Goal: Share content: Share content

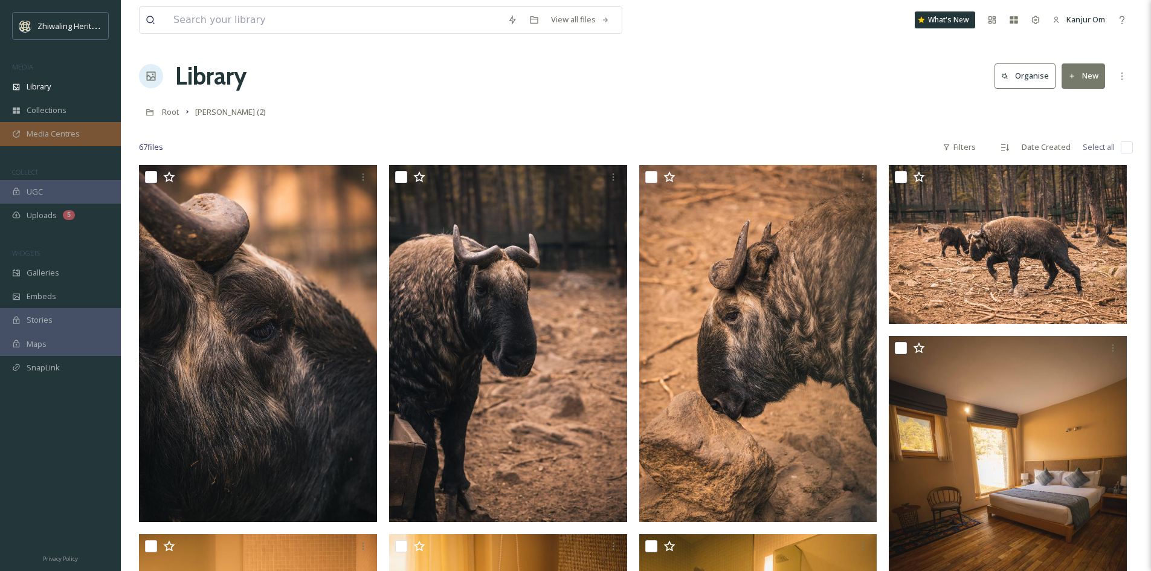
scroll to position [483, 0]
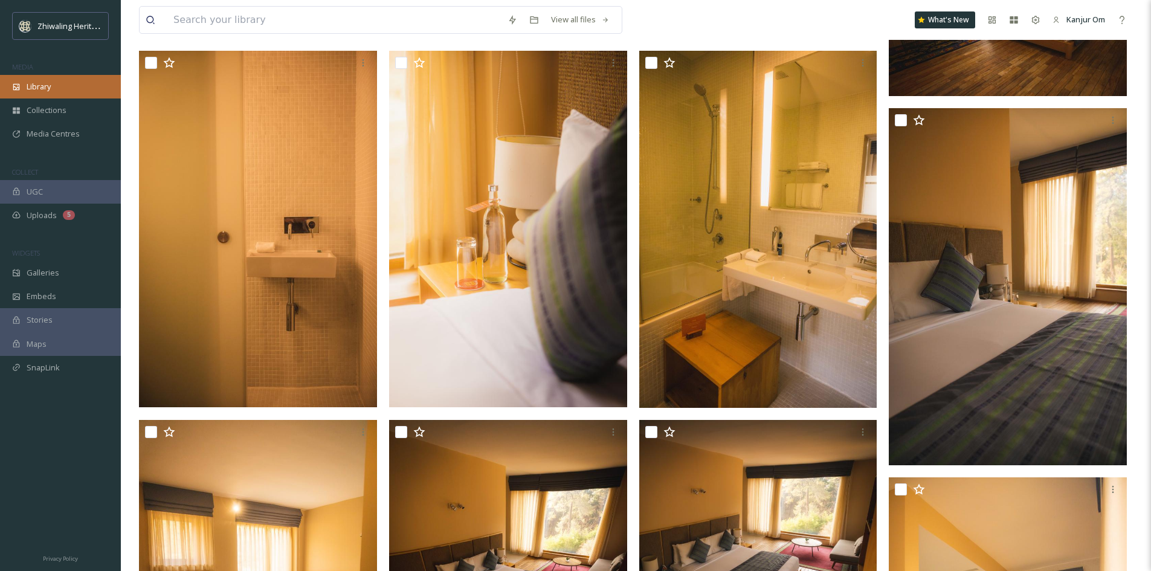
click at [53, 94] on div "Library" at bounding box center [60, 87] width 121 height 24
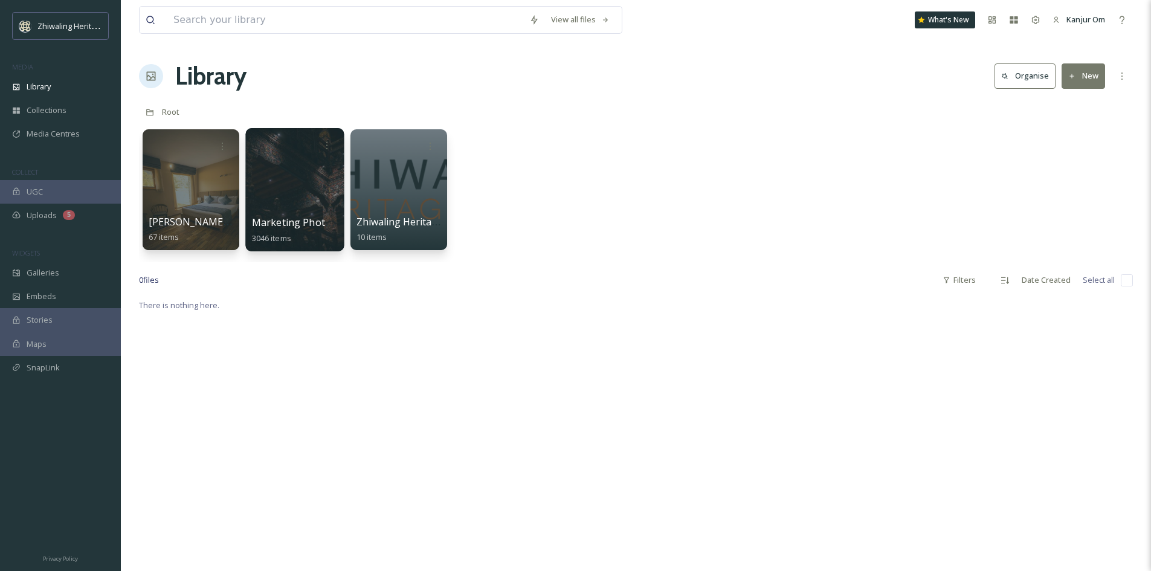
click at [304, 198] on div at bounding box center [294, 189] width 98 height 123
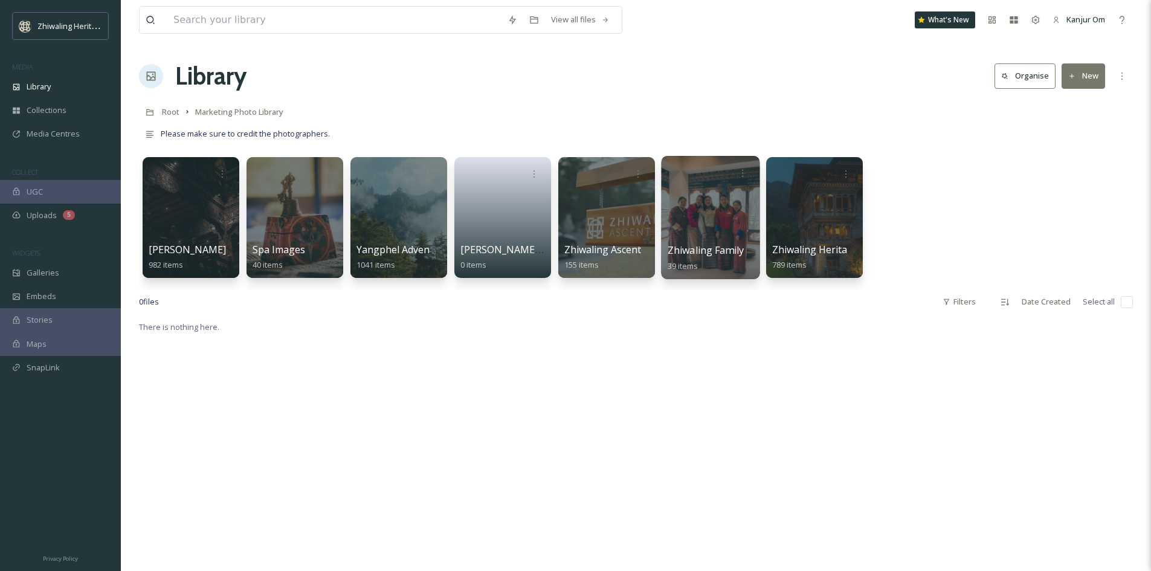
click at [721, 262] on div "Zhiwaling Family 39 items" at bounding box center [710, 258] width 86 height 30
click at [703, 201] on div at bounding box center [710, 217] width 98 height 123
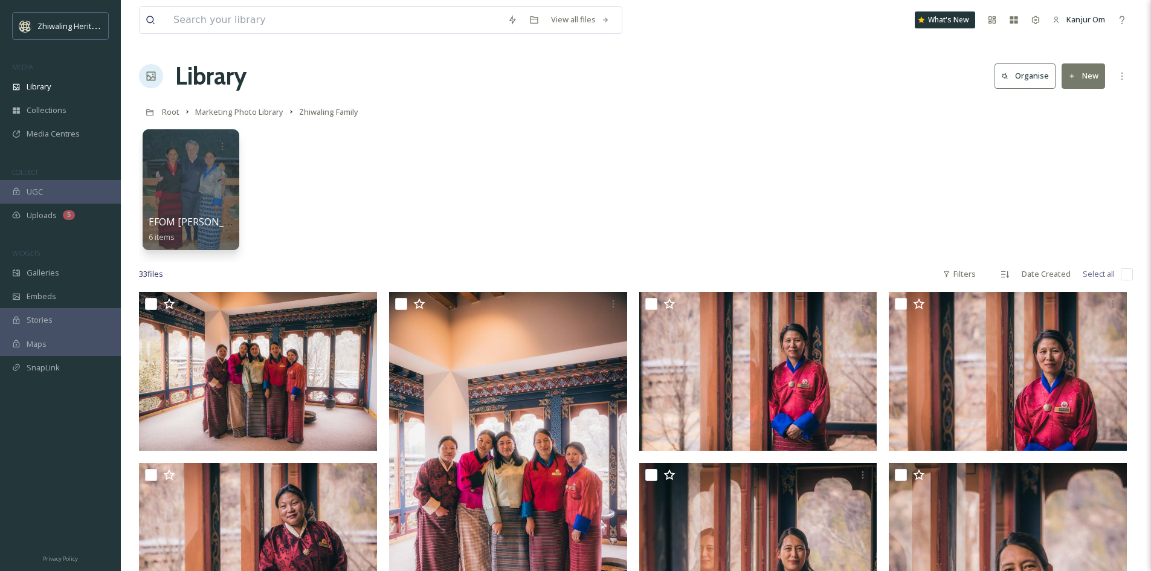
drag, startPoint x: 625, startPoint y: 265, endPoint x: 751, endPoint y: 155, distance: 167.5
click at [751, 155] on div "EFOM [PERSON_NAME]'s Memories 6 items" at bounding box center [636, 192] width 994 height 139
click at [1076, 79] on button "New" at bounding box center [1082, 75] width 43 height 25
click at [1073, 146] on span "Folder" at bounding box center [1069, 151] width 23 height 11
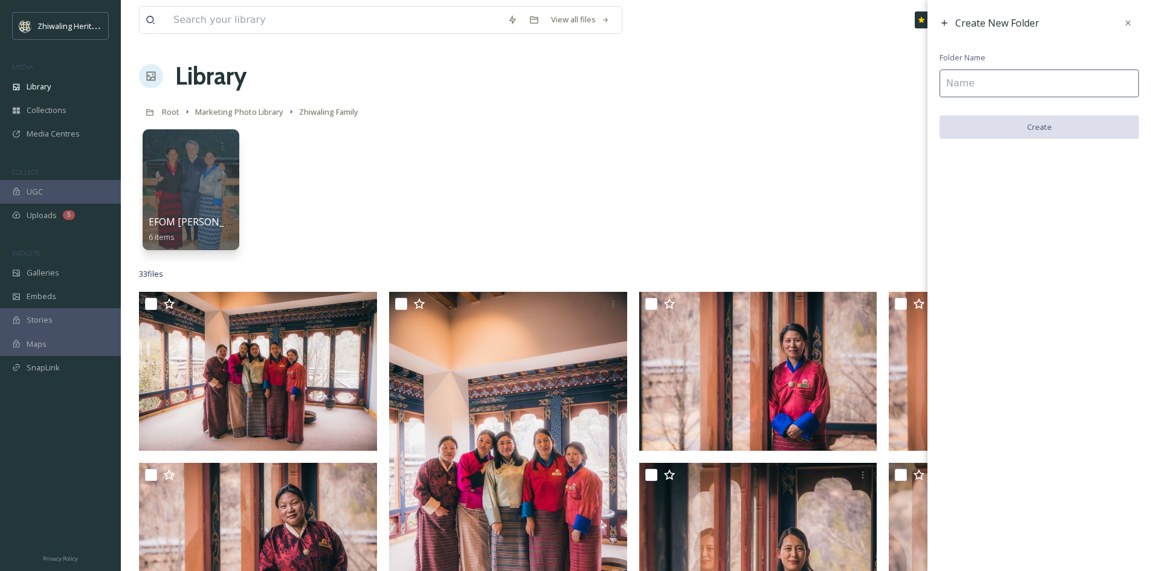
click at [988, 92] on input at bounding box center [1038, 83] width 199 height 28
type input "[PERSON_NAME]"
click at [1006, 134] on button "Create" at bounding box center [1038, 127] width 199 height 25
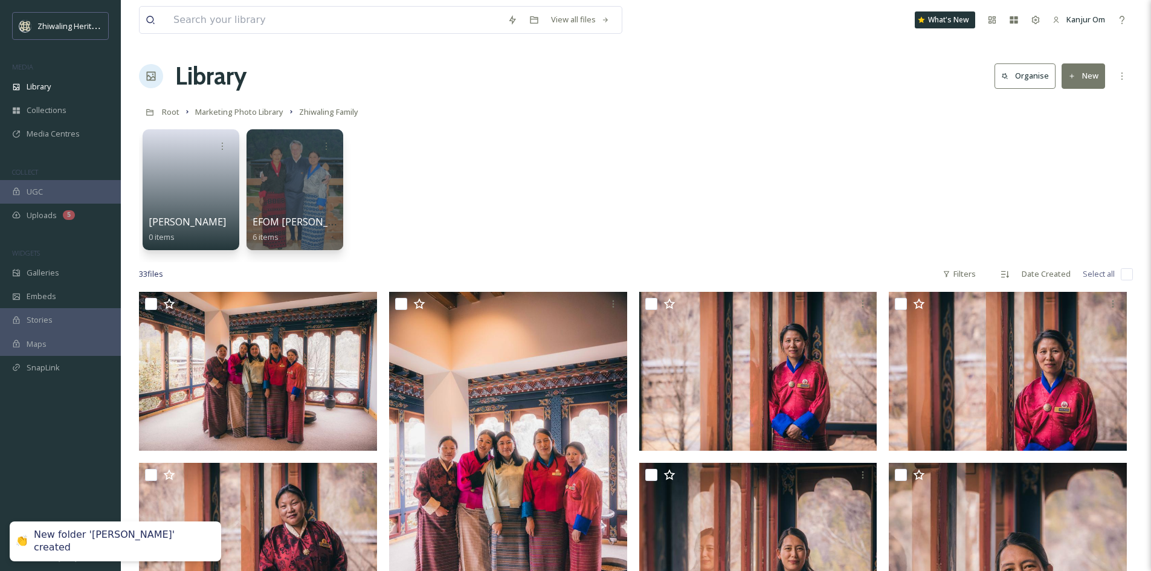
click at [527, 206] on div "[PERSON_NAME] 0 items EFOM [PERSON_NAME]'s Memories 6 items" at bounding box center [636, 192] width 994 height 139
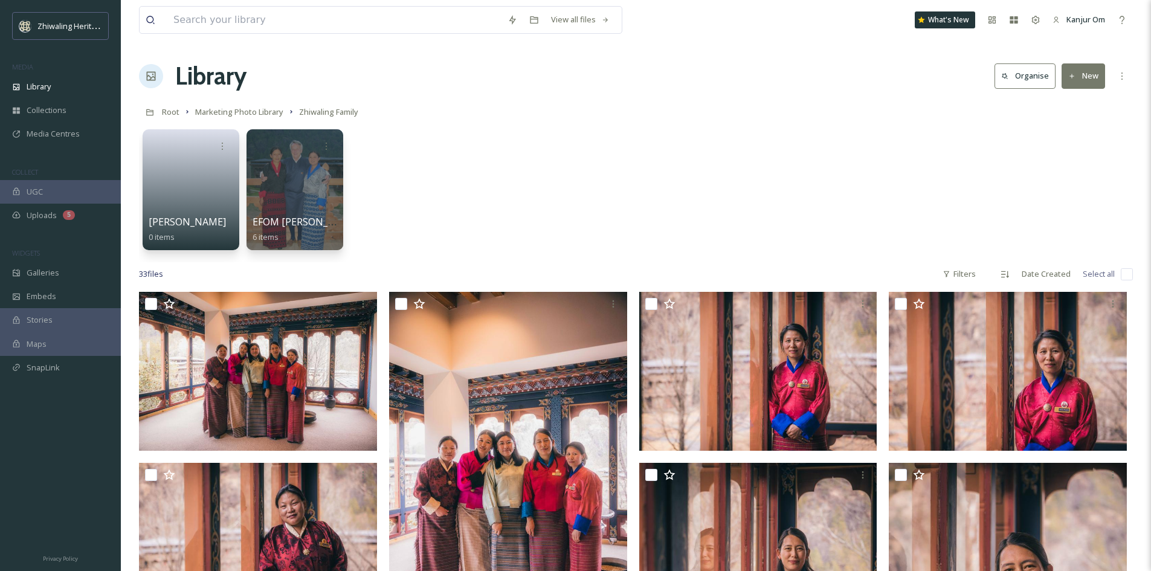
click at [53, 227] on div "Zhiwaling Heritage MEDIA Library Collections Media Centres COLLECT UGC Uploads …" at bounding box center [60, 204] width 121 height 385
click at [54, 220] on span "Uploads" at bounding box center [42, 215] width 30 height 11
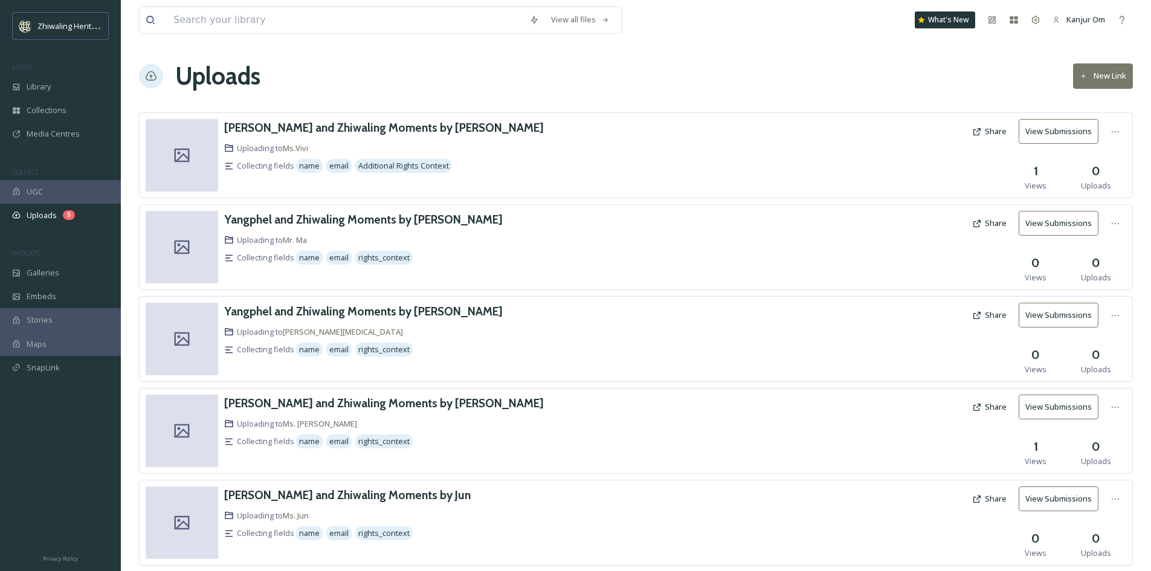
click at [1107, 71] on button "New Link" at bounding box center [1103, 75] width 60 height 25
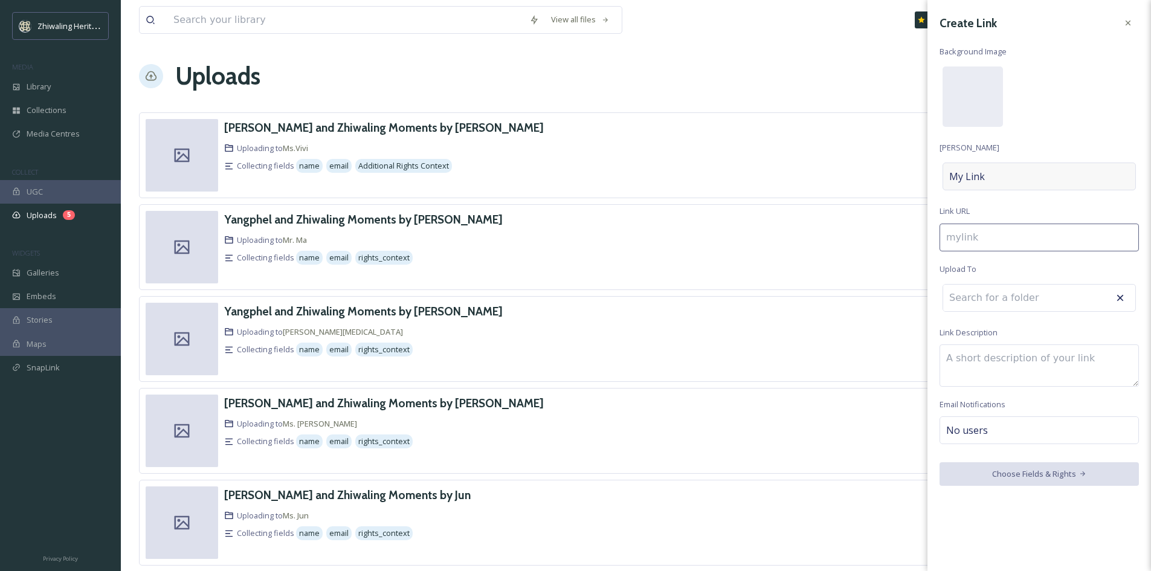
click at [1002, 179] on div "My Link" at bounding box center [1038, 176] width 193 height 28
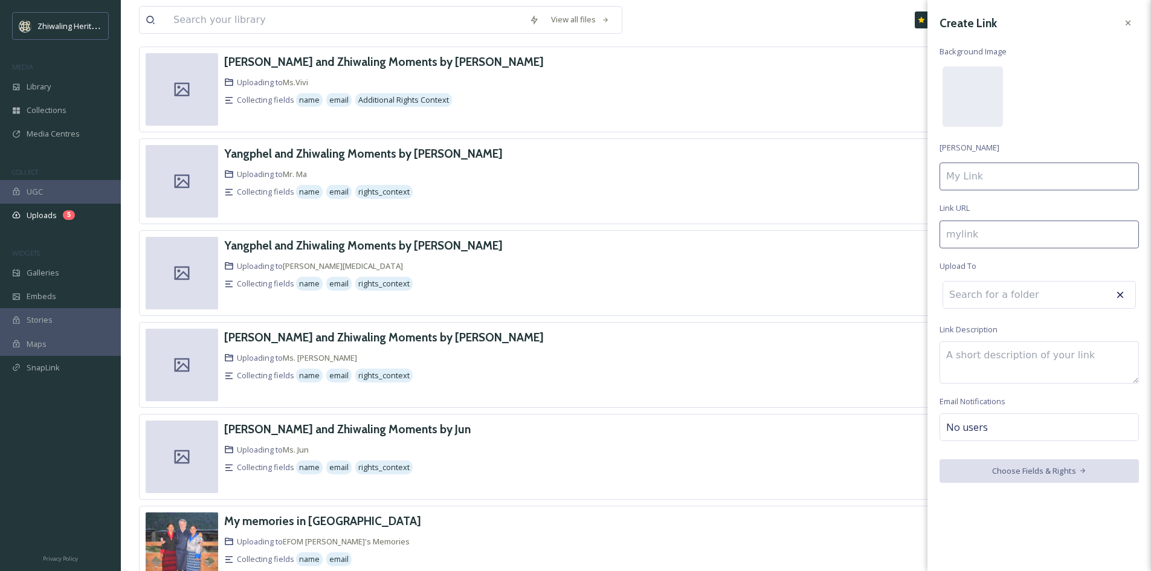
scroll to position [123, 0]
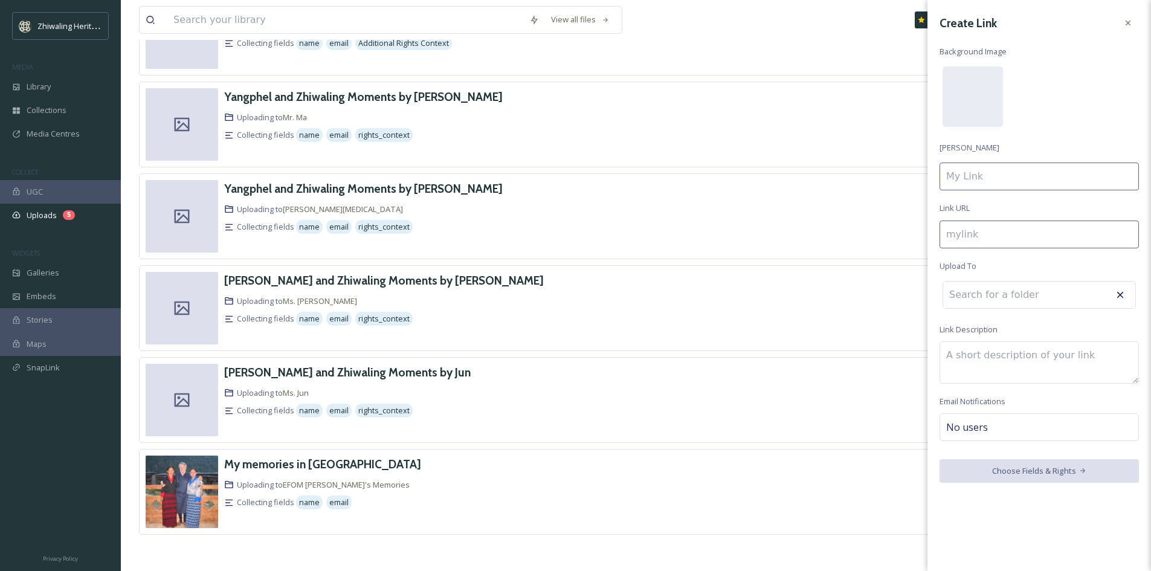
click at [1030, 178] on input at bounding box center [1038, 176] width 199 height 28
type input "m"
type input "M"
type input "my"
type input "My"
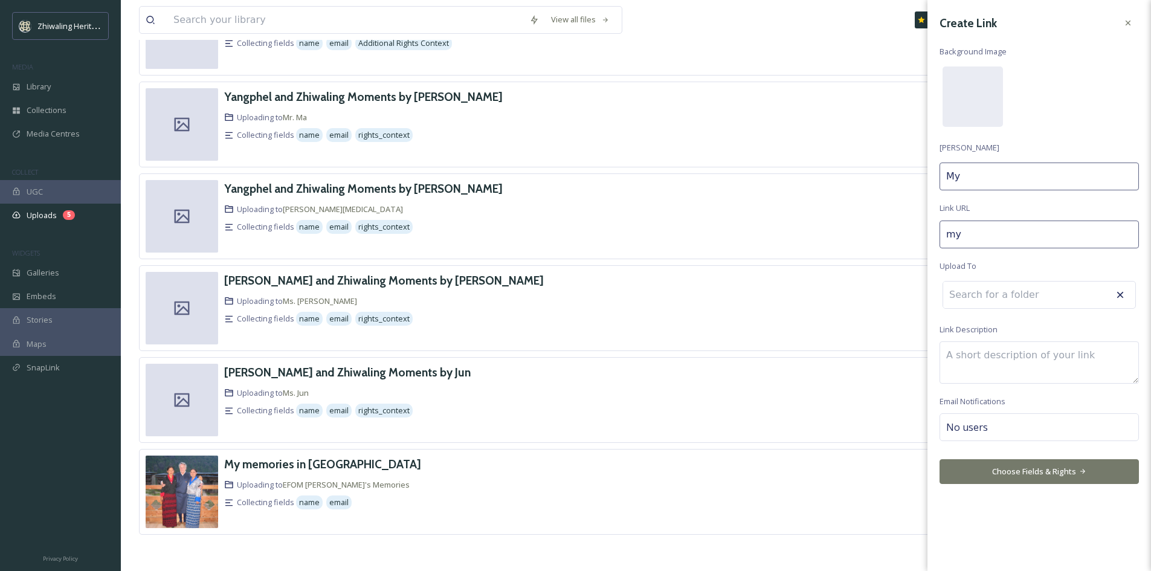
type input "my-"
type input "My"
type input "my"
type input "My"
type input "m"
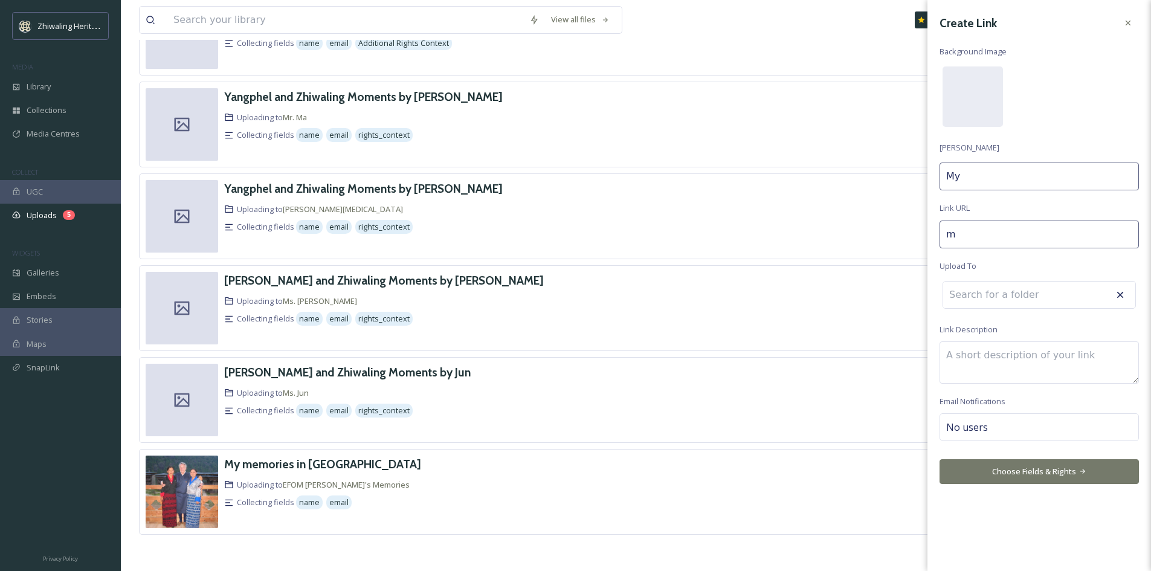
type input "M"
type input "me"
type input "Me"
type input "mem"
type input "Mem"
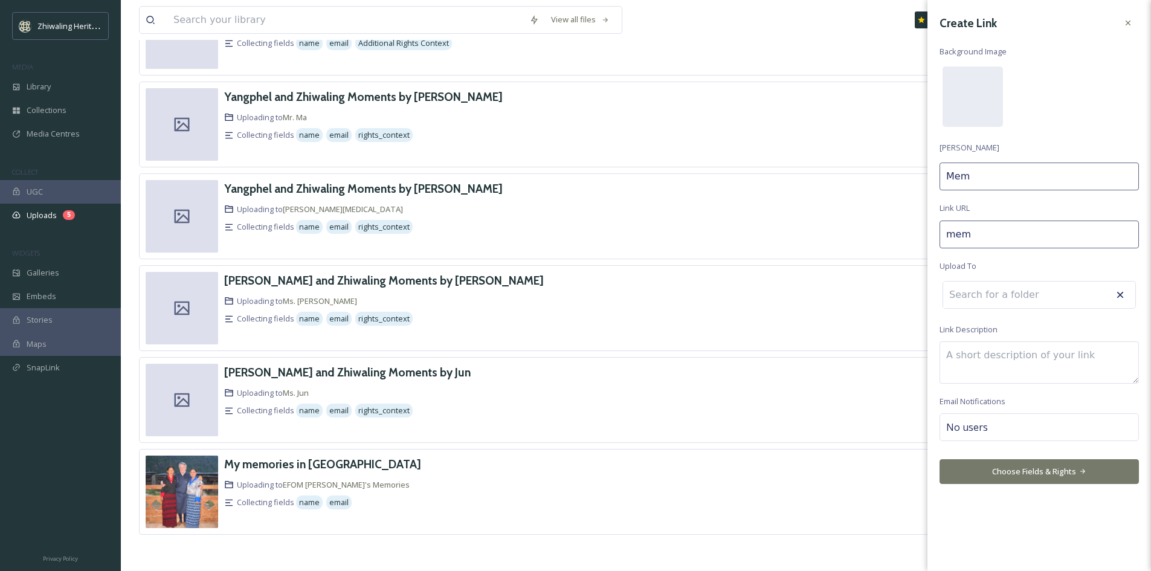
type input "memo"
type input "Memo"
type input "memor"
type input "Memor"
type input "memori"
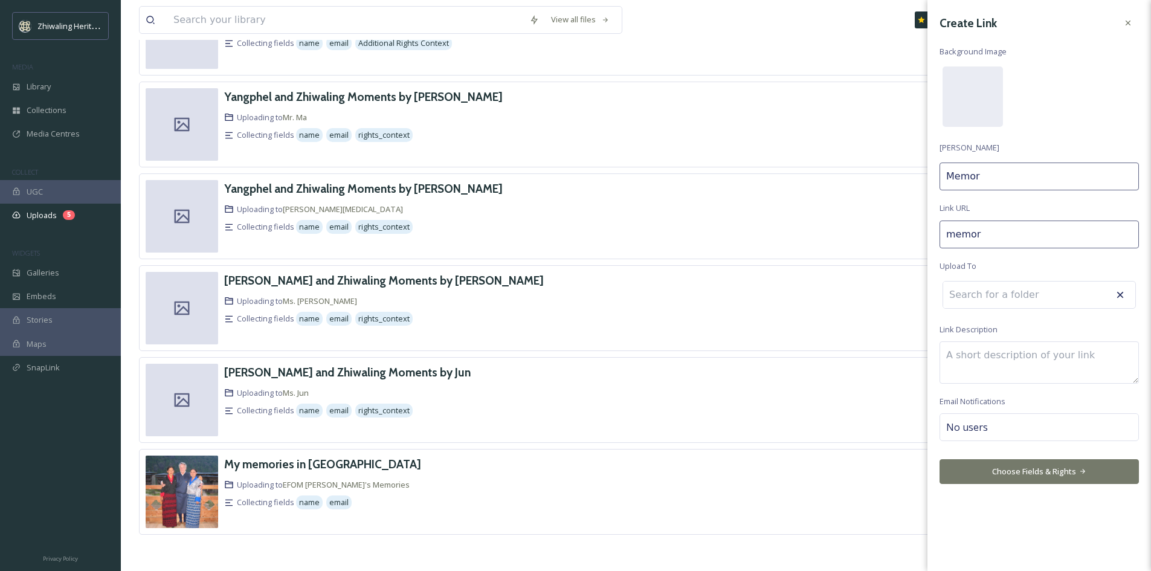
type input "Memori"
type input "memorie"
type input "Memorie"
type input "memories"
type input "Memories"
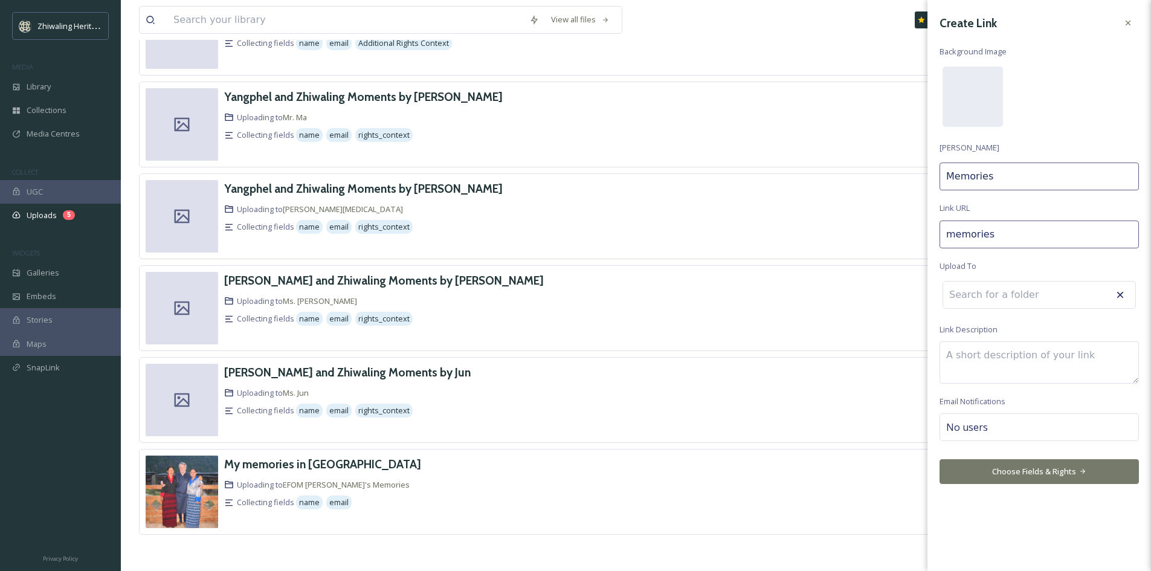
type input "memories-"
type input "Memories"
type input "memories-o"
type input "Memories o"
type input "memories-of"
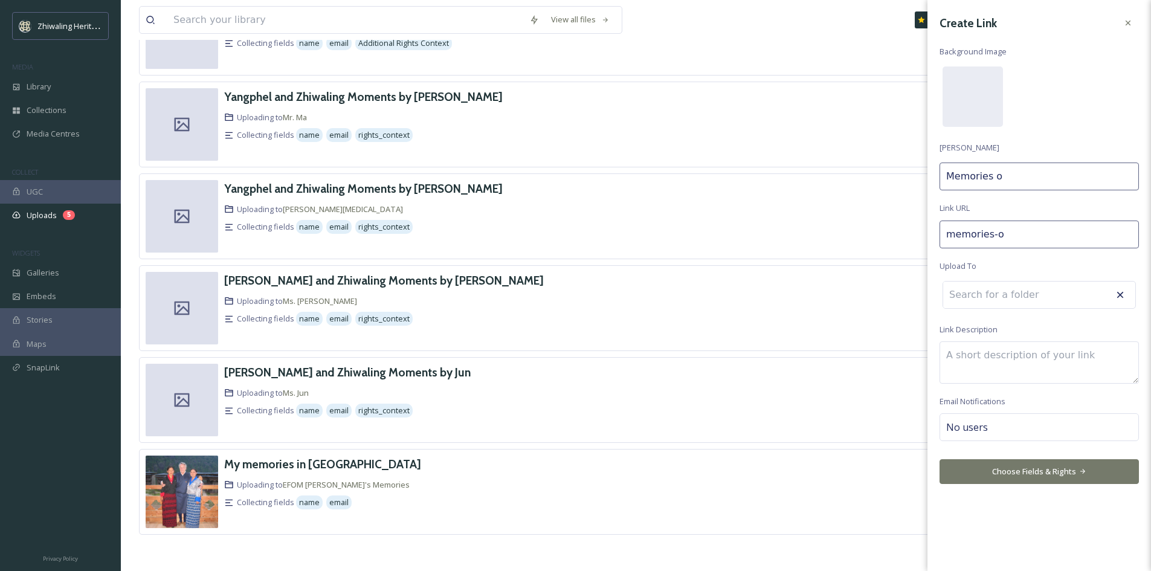
type input "Memories of"
type input "memories-of-"
type input "Memories of"
type input "memories-of-g"
type input "Memories of G"
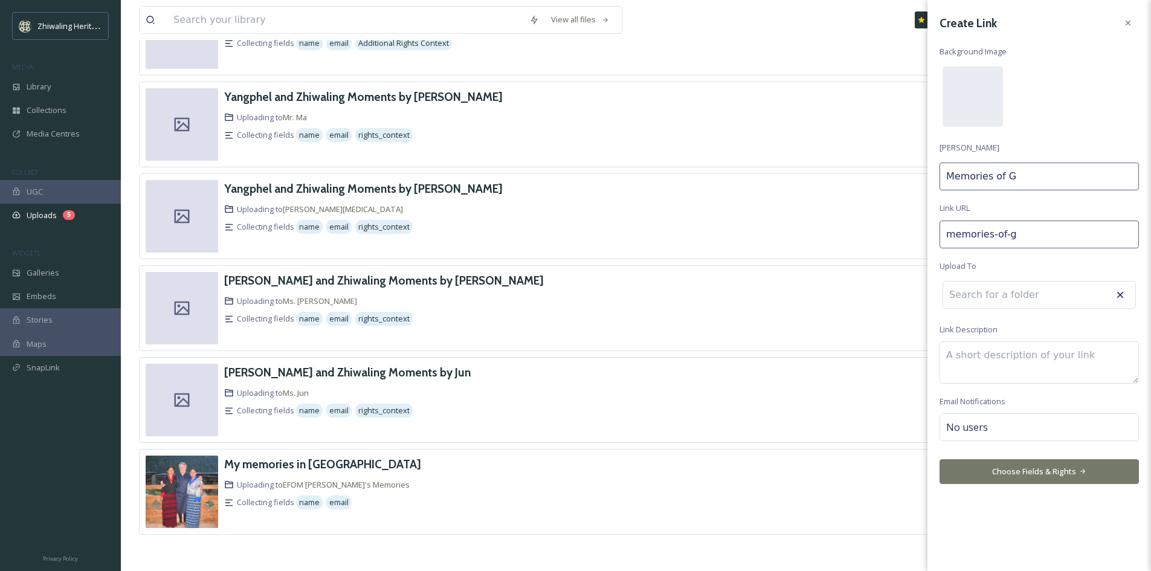
type input "memories-of-gm"
type input "Memories of GM"
type input "memories-of-gm-"
type input "Memories of GM"
type input "memories-of-gm-r"
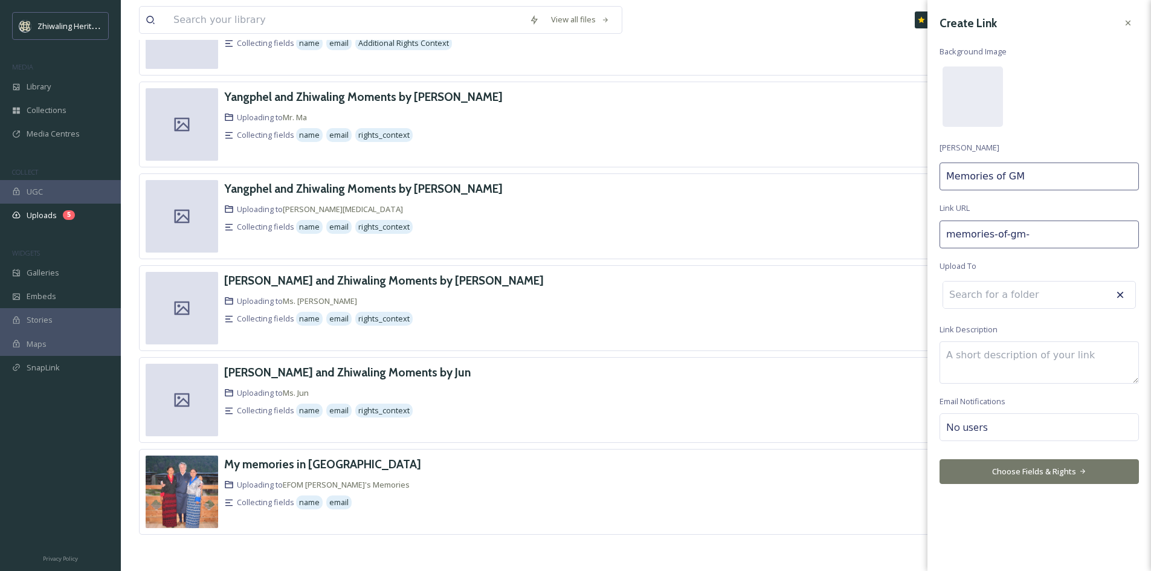
type input "Memories of GM R"
type input "memories-of-gm-ri"
type input "Memories of GM [PERSON_NAME]"
type input "memories-of-gm-[PERSON_NAME]"
type input "Memories of GM [PERSON_NAME]"
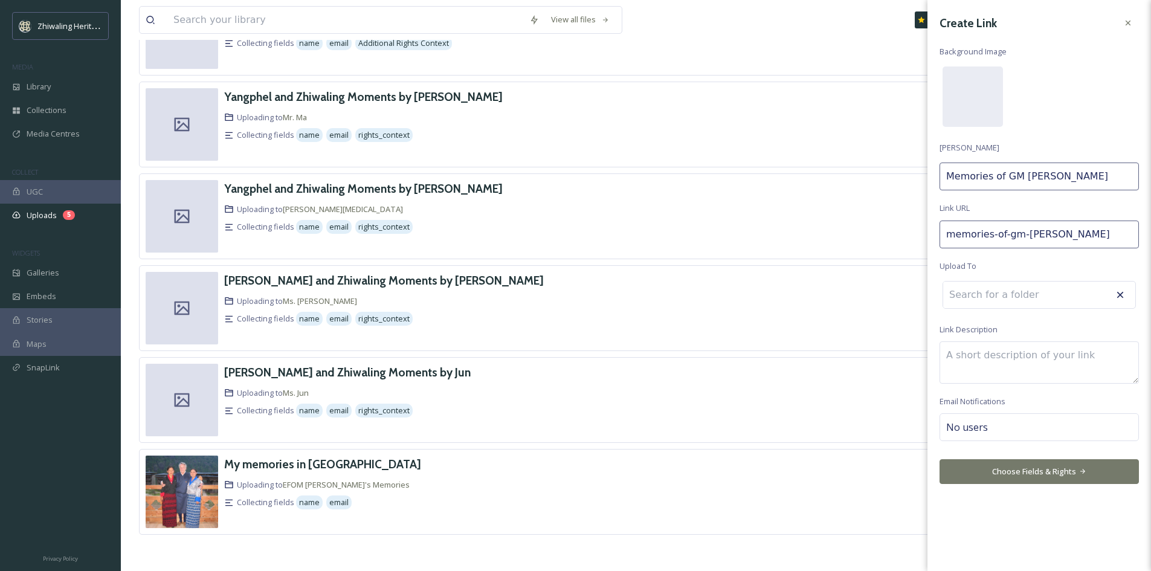
type input "memories-of-gm-[PERSON_NAME]"
type input "Memories of [PERSON_NAME]"
type input "memories-of-gm-rinzi"
type input "Memories of GM [PERSON_NAME]"
type input "memories-of-[PERSON_NAME]"
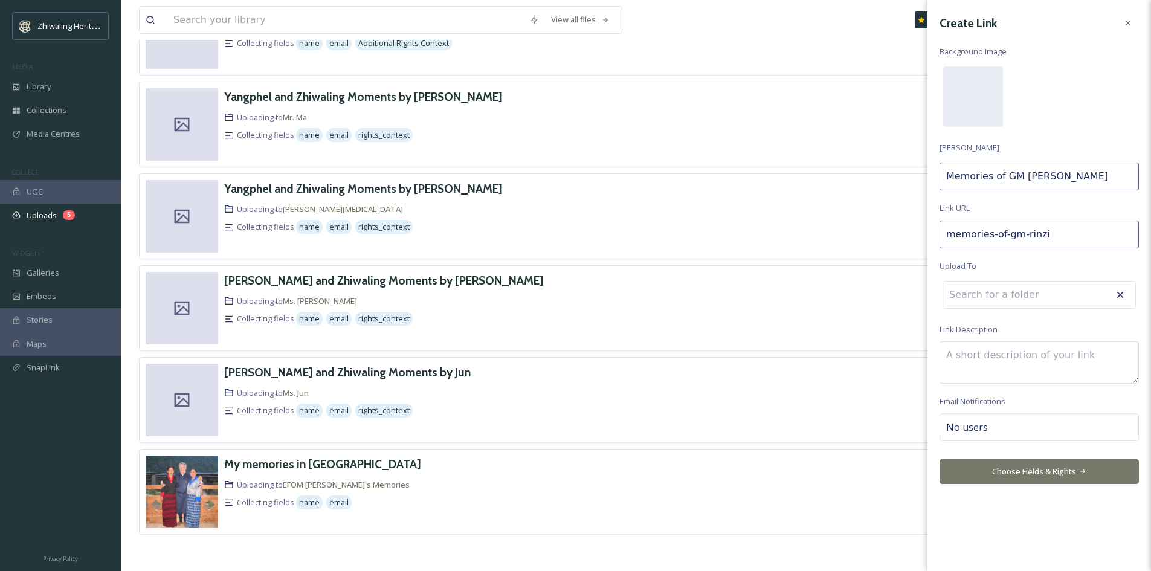
type input "Memories of [PERSON_NAME]"
click at [996, 292] on input at bounding box center [1009, 294] width 133 height 27
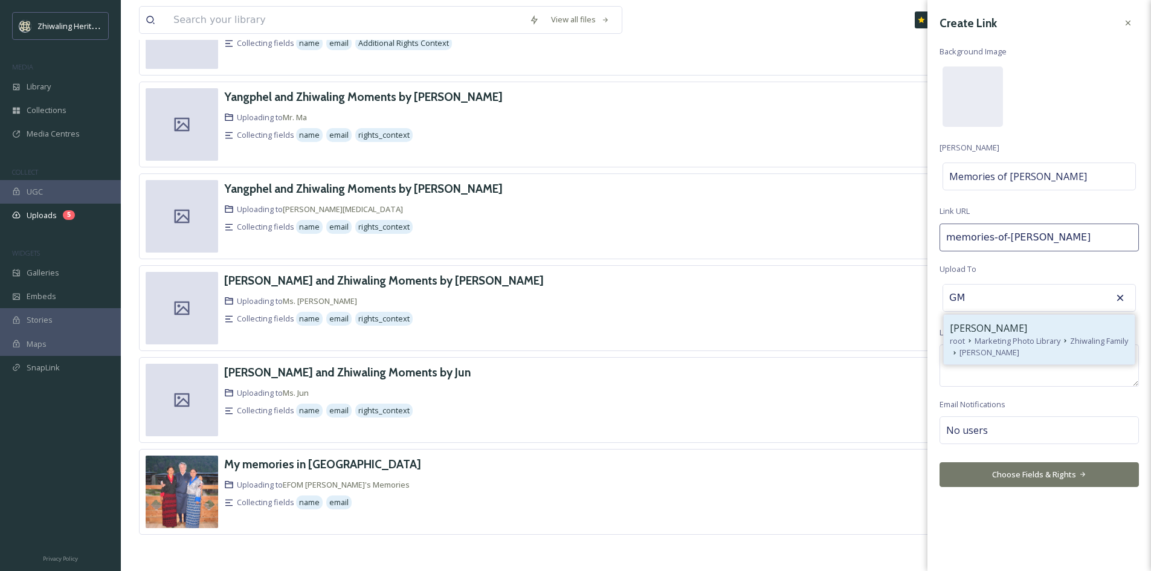
click at [976, 341] on span "Marketing Photo Library" at bounding box center [1017, 340] width 86 height 11
type input "[PERSON_NAME]"
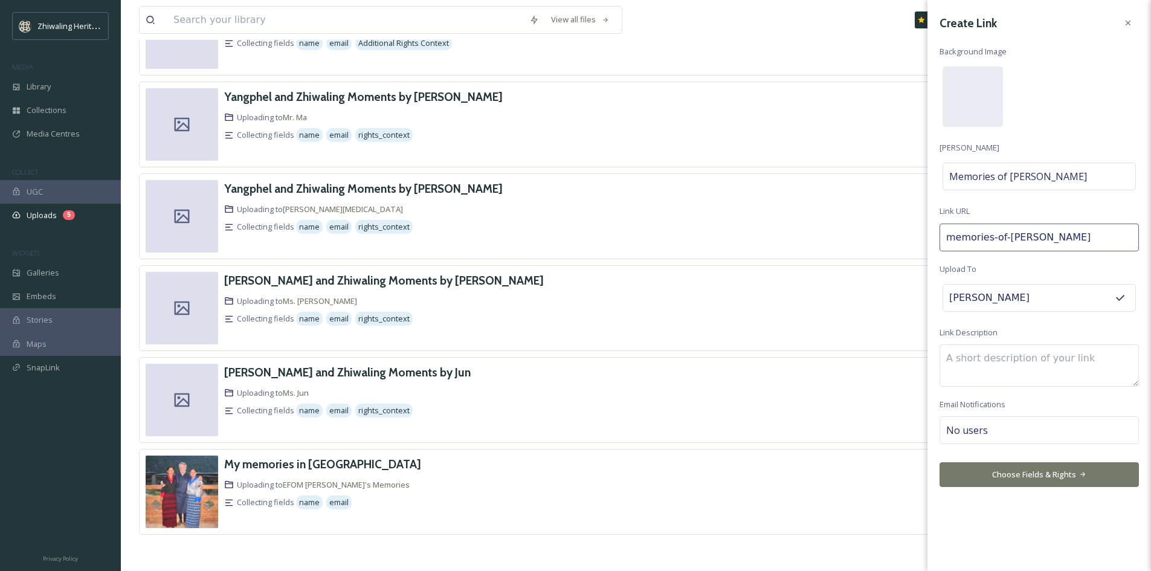
click at [1007, 428] on div "No users" at bounding box center [1038, 430] width 199 height 28
click at [1007, 428] on input at bounding box center [1006, 430] width 121 height 14
type input "ka"
click at [986, 462] on div "Kanjur Om" at bounding box center [1039, 459] width 197 height 24
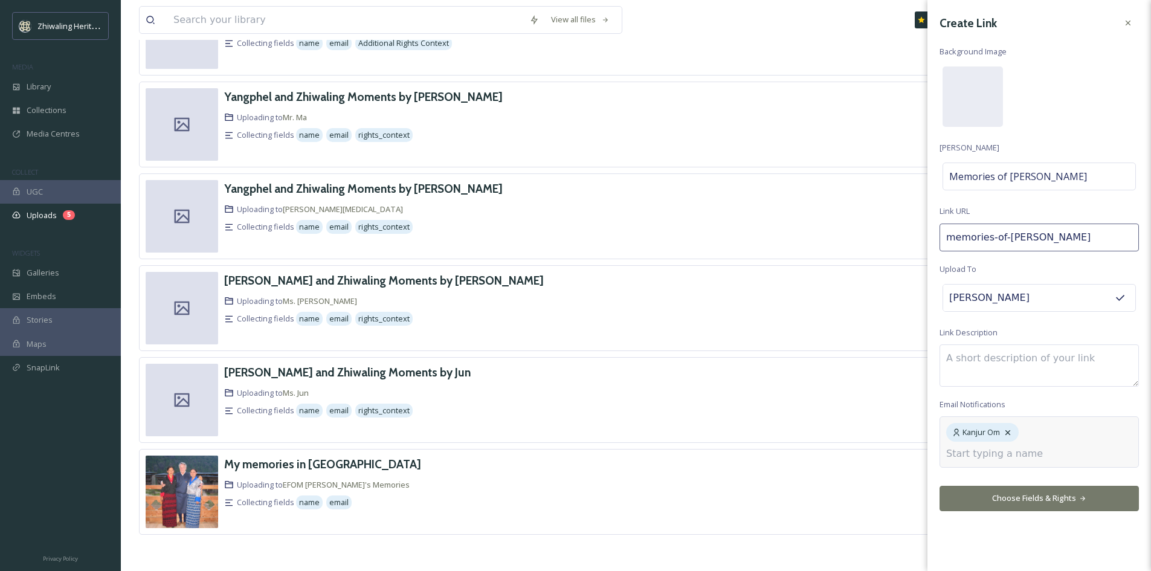
click at [977, 501] on div "Create Link Background Image [PERSON_NAME] Memories of [PERSON_NAME] Link URL m…" at bounding box center [1039, 285] width 224 height 571
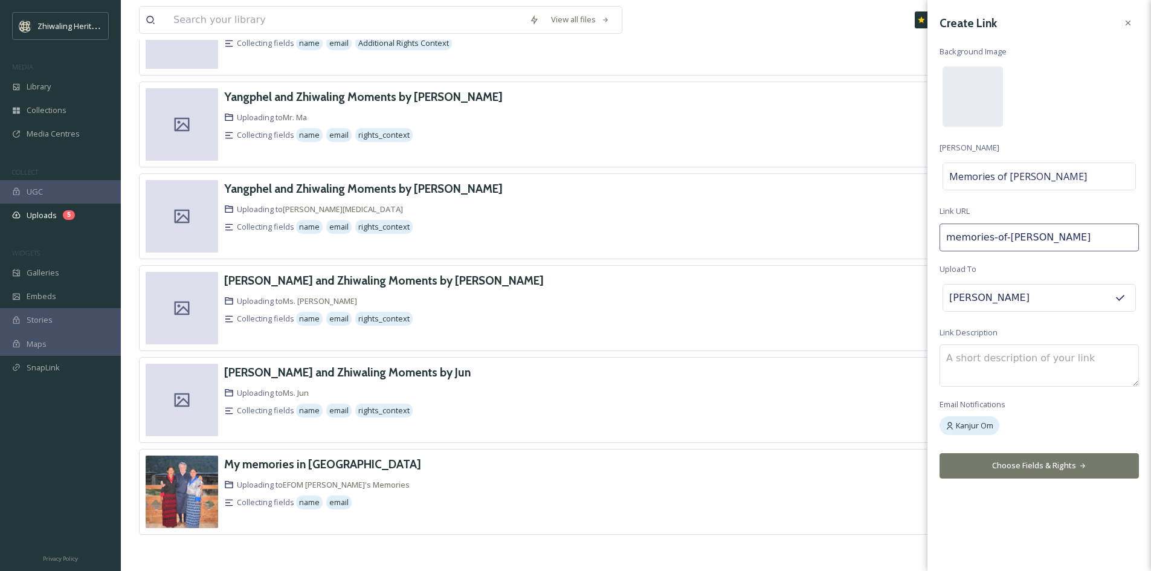
click at [990, 470] on button "Choose Fields & Rights" at bounding box center [1038, 465] width 199 height 25
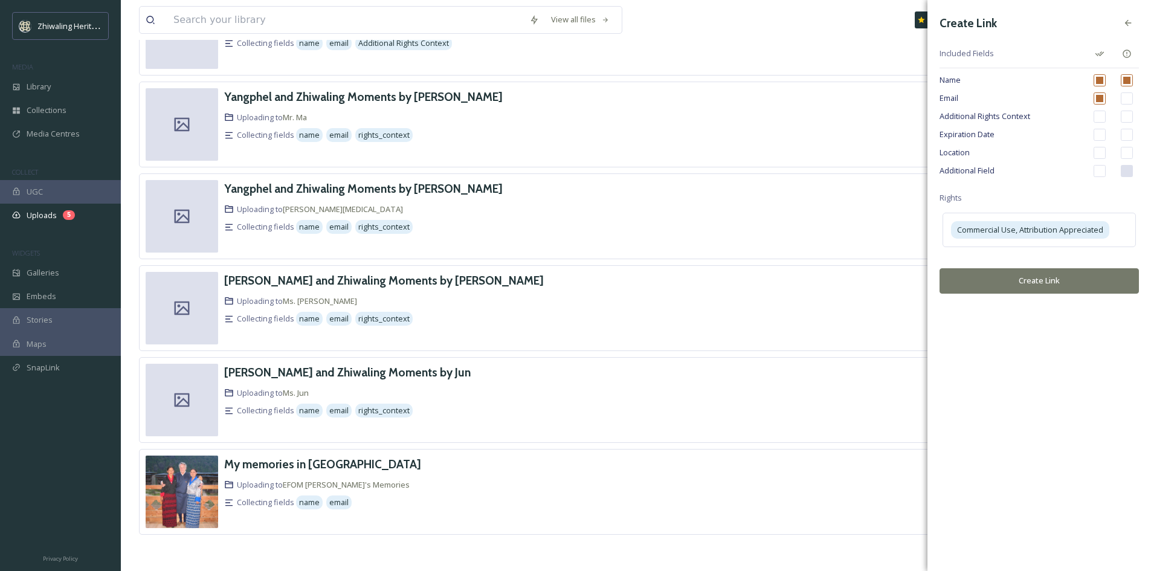
click at [1005, 282] on button "Create Link" at bounding box center [1038, 280] width 199 height 25
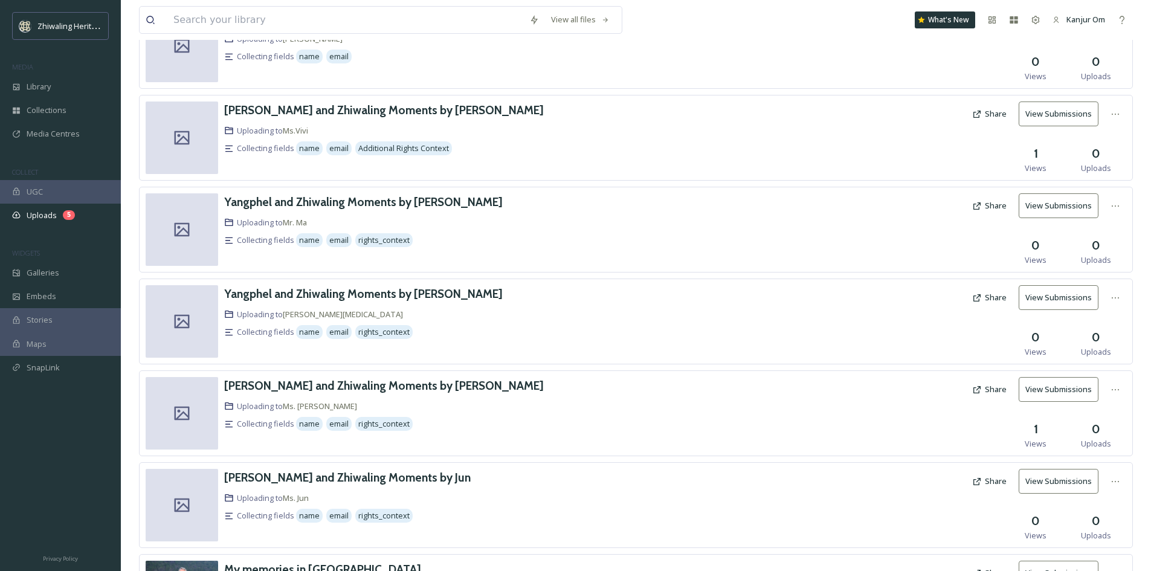
scroll to position [0, 0]
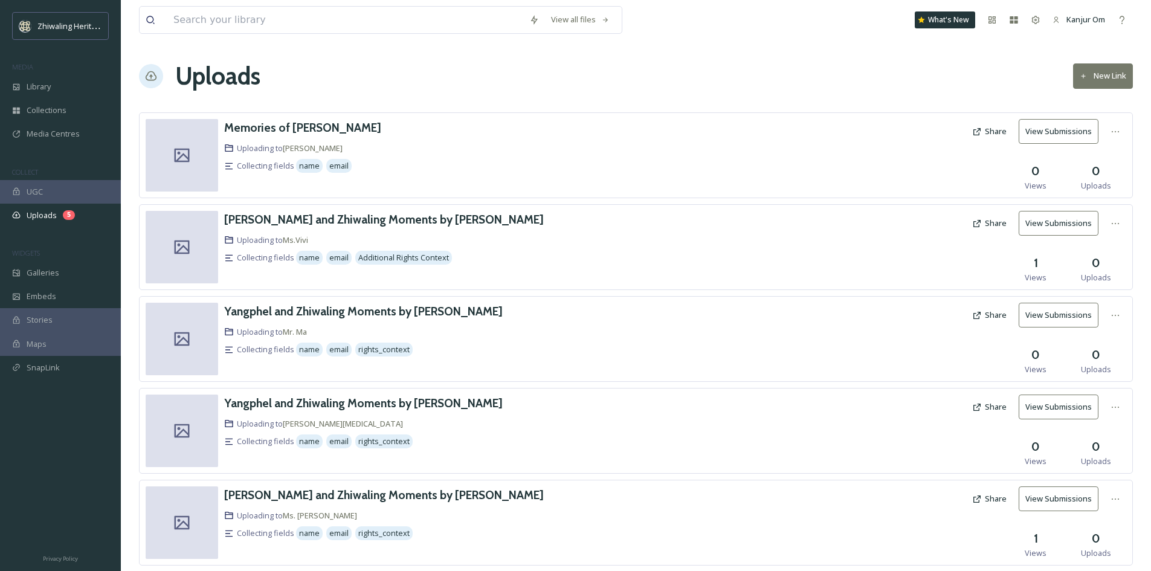
click at [1104, 132] on link "View Submissions" at bounding box center [1061, 131] width 86 height 25
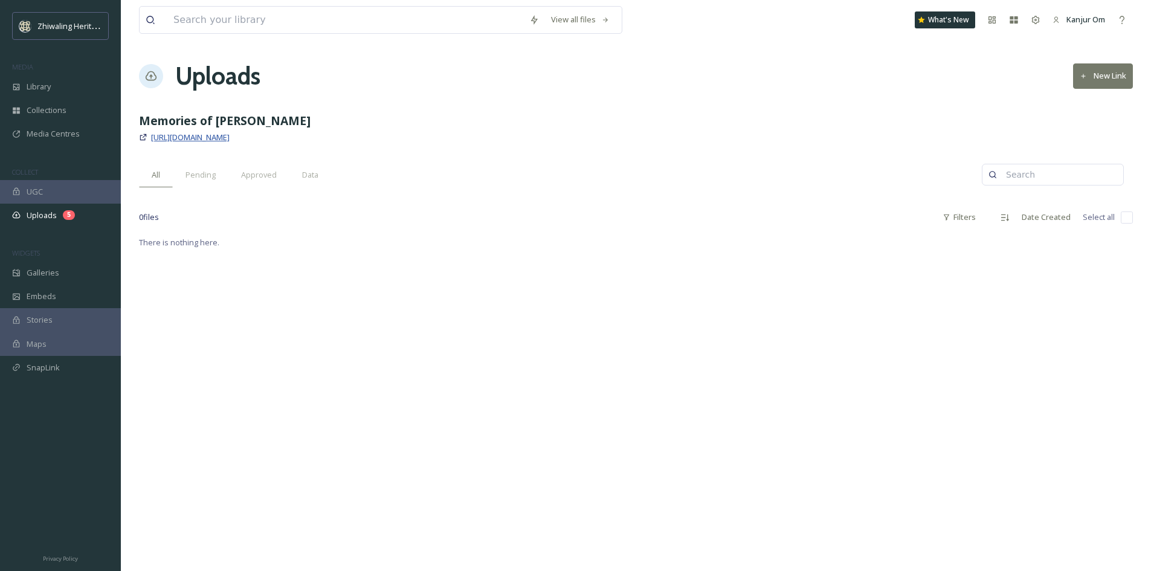
click at [162, 137] on span "[URL][DOMAIN_NAME]" at bounding box center [190, 137] width 79 height 11
click at [143, 136] on icon at bounding box center [143, 137] width 8 height 8
click at [143, 137] on icon at bounding box center [143, 137] width 8 height 8
drag, startPoint x: 293, startPoint y: 139, endPoint x: 748, endPoint y: 281, distance: 477.3
click at [748, 283] on div "There is nothing here." at bounding box center [636, 520] width 994 height 571
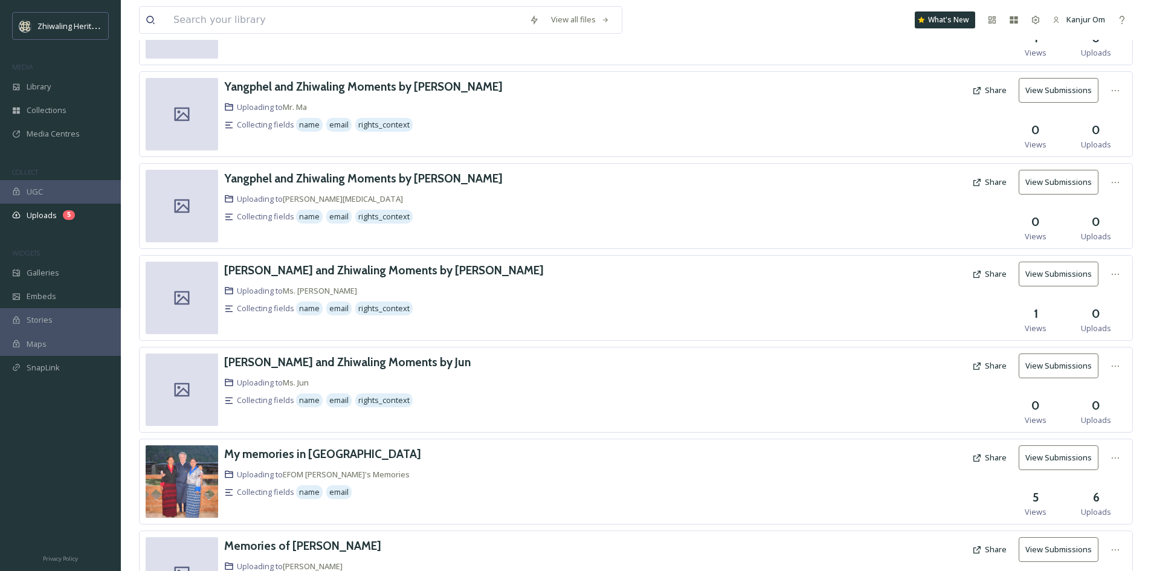
scroll to position [214, 0]
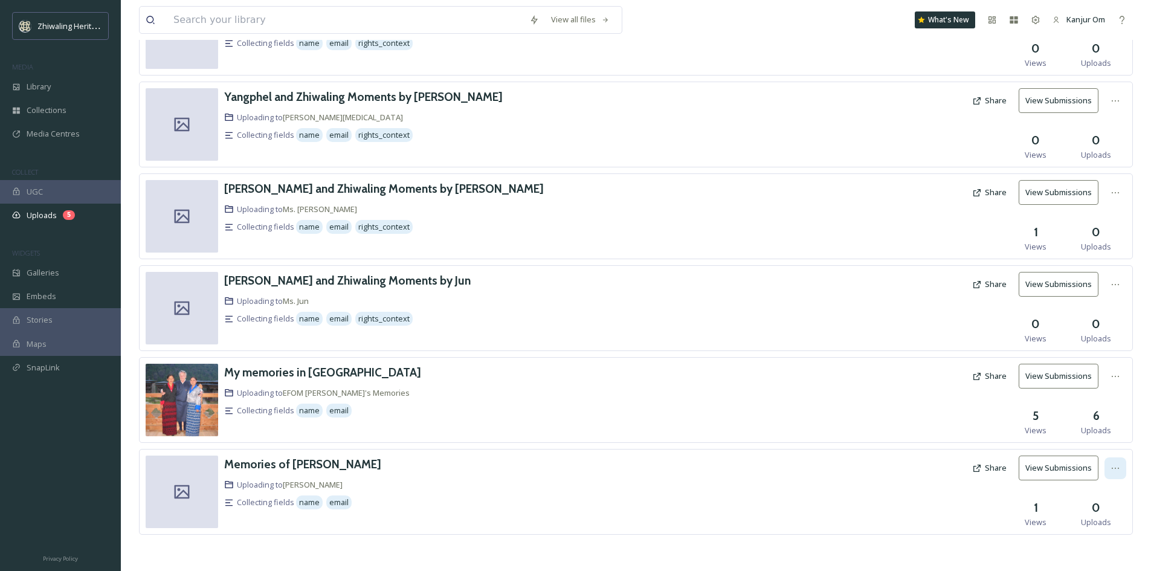
click at [1122, 471] on div at bounding box center [1115, 468] width 22 height 22
click at [887, 506] on div at bounding box center [841, 491] width 252 height 72
click at [1116, 468] on icon at bounding box center [1115, 468] width 10 height 10
click at [1099, 492] on span "View Link" at bounding box center [1103, 494] width 34 height 11
click at [950, 506] on div at bounding box center [841, 491] width 252 height 72
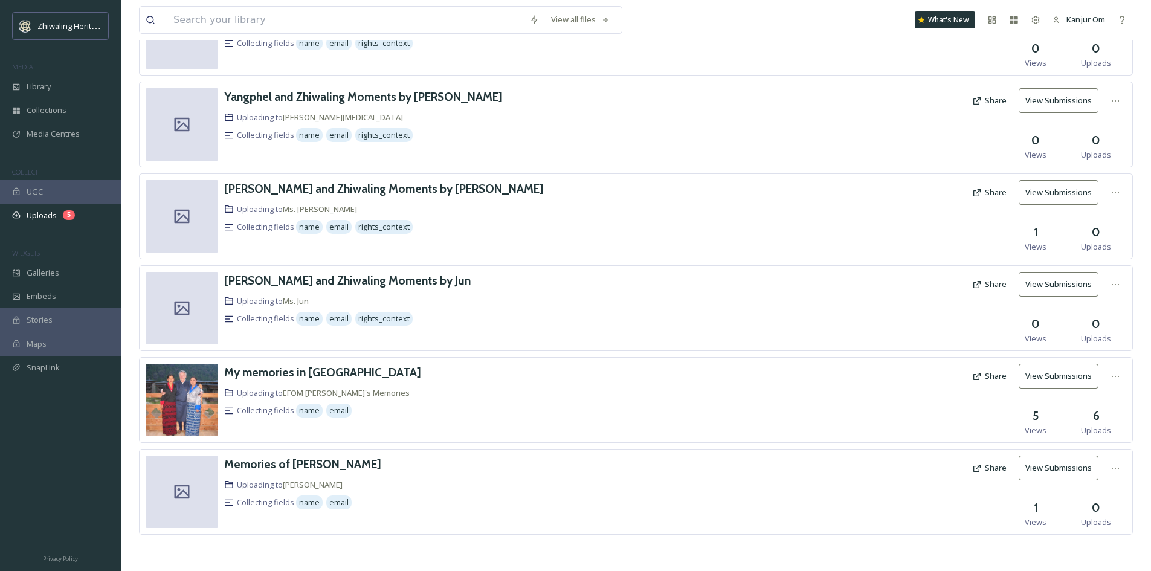
click at [988, 470] on button "Share" at bounding box center [989, 468] width 47 height 24
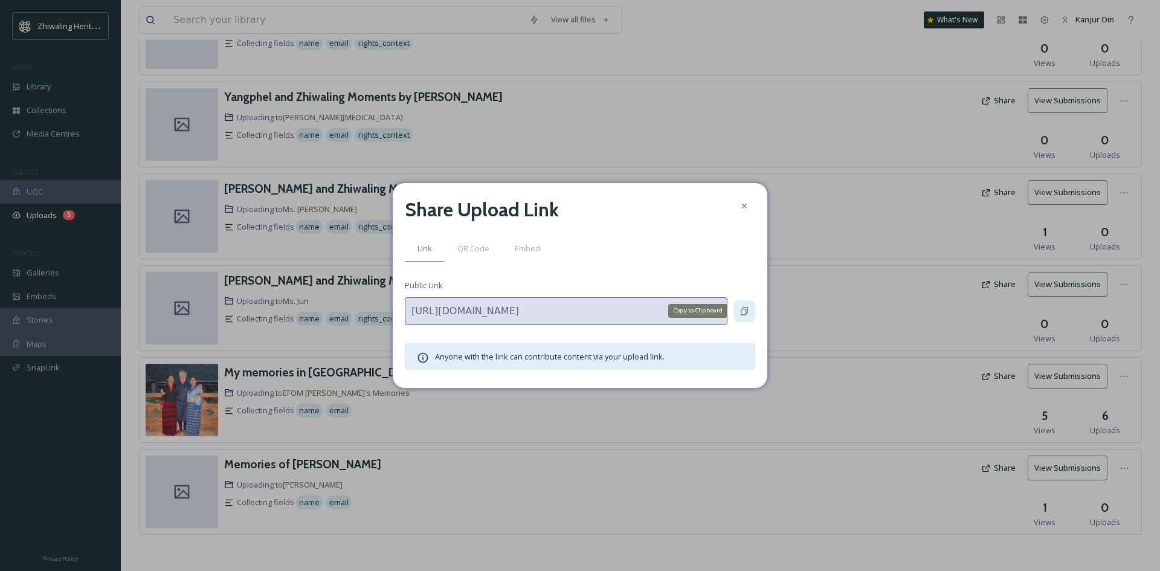
click at [741, 314] on icon at bounding box center [744, 311] width 7 height 8
click at [738, 208] on div at bounding box center [744, 206] width 22 height 22
